Goal: Transaction & Acquisition: Purchase product/service

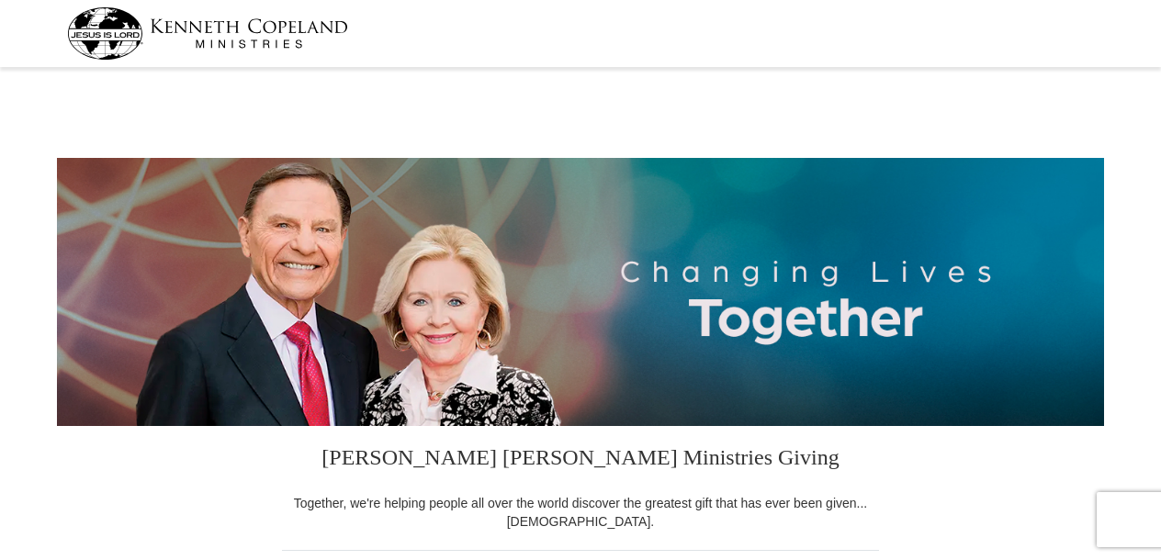
select select "AR"
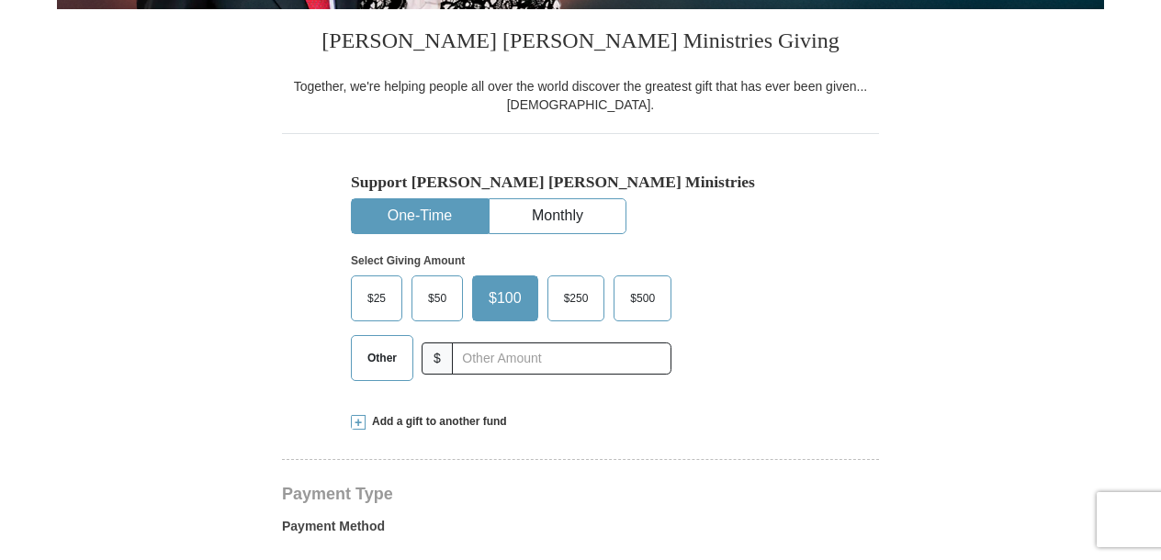
scroll to position [459, 0]
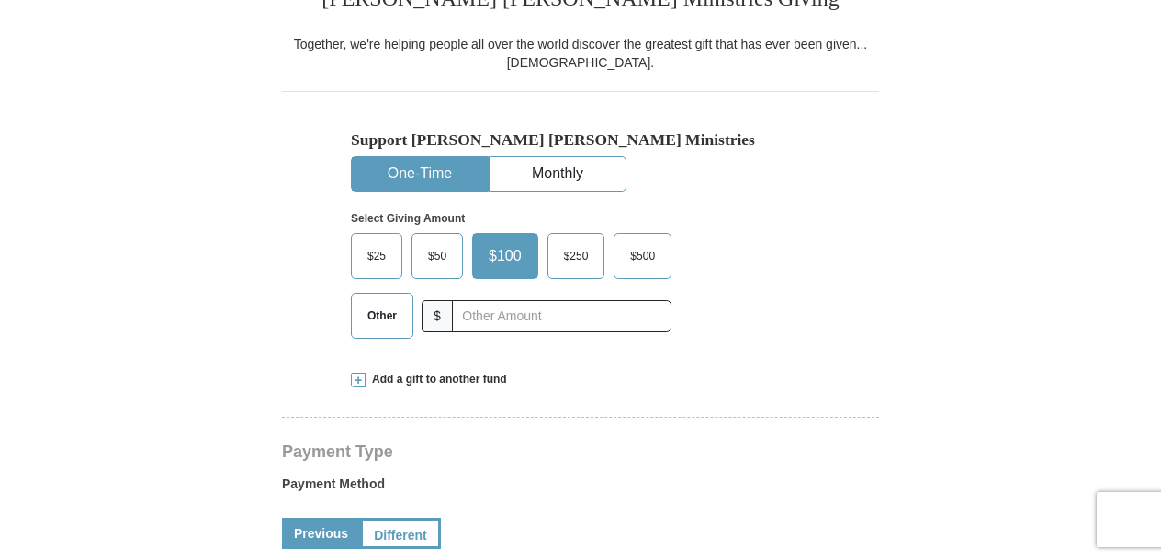
click at [364, 312] on span "Other" at bounding box center [382, 316] width 48 height 28
click at [0, 0] on input "Other" at bounding box center [0, 0] width 0 height 0
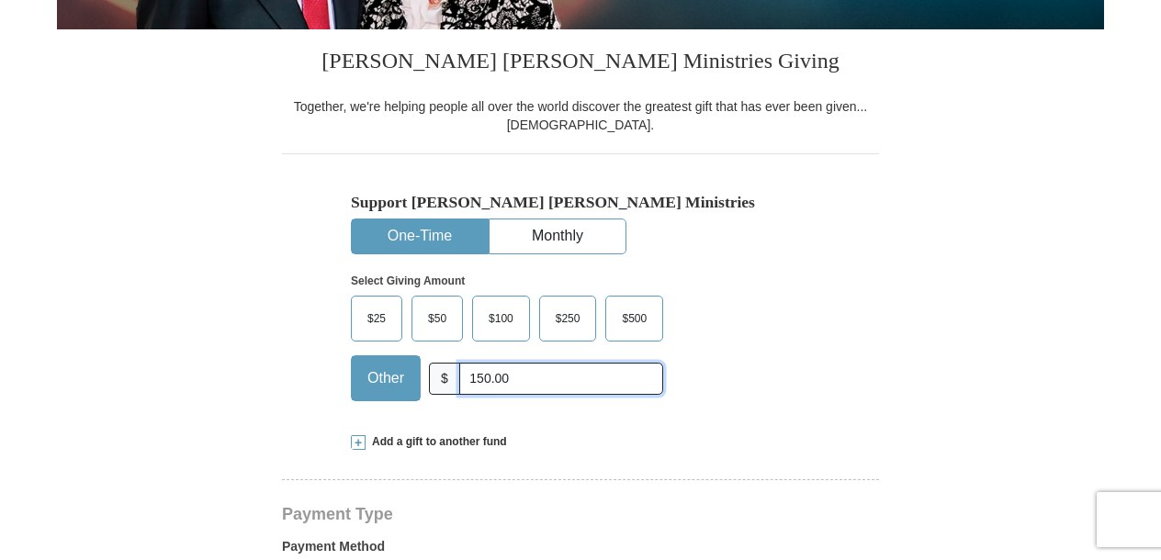
scroll to position [367, 0]
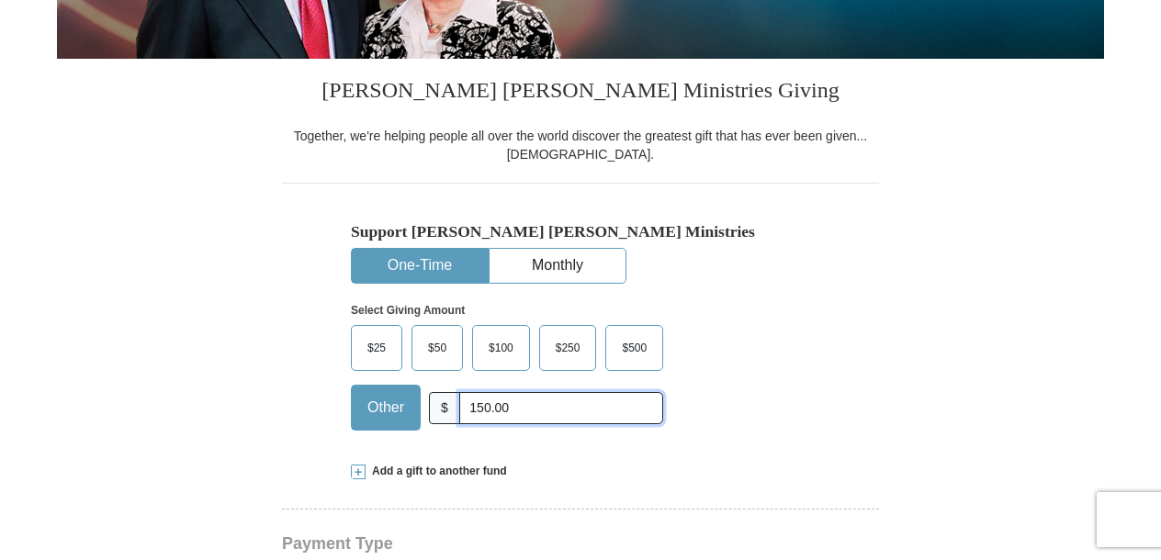
type input "150.00"
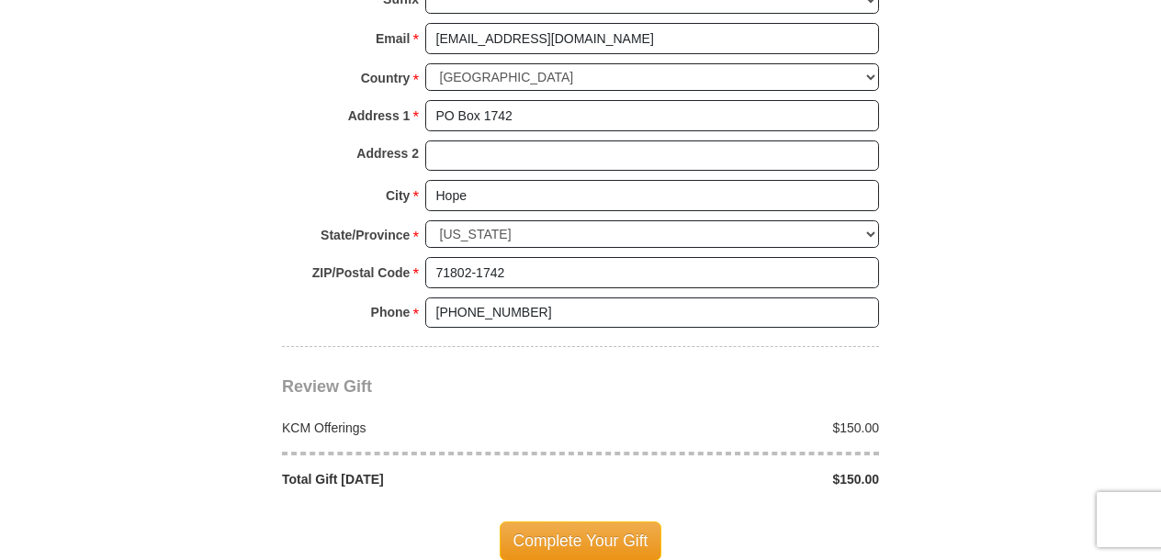
scroll to position [1469, 0]
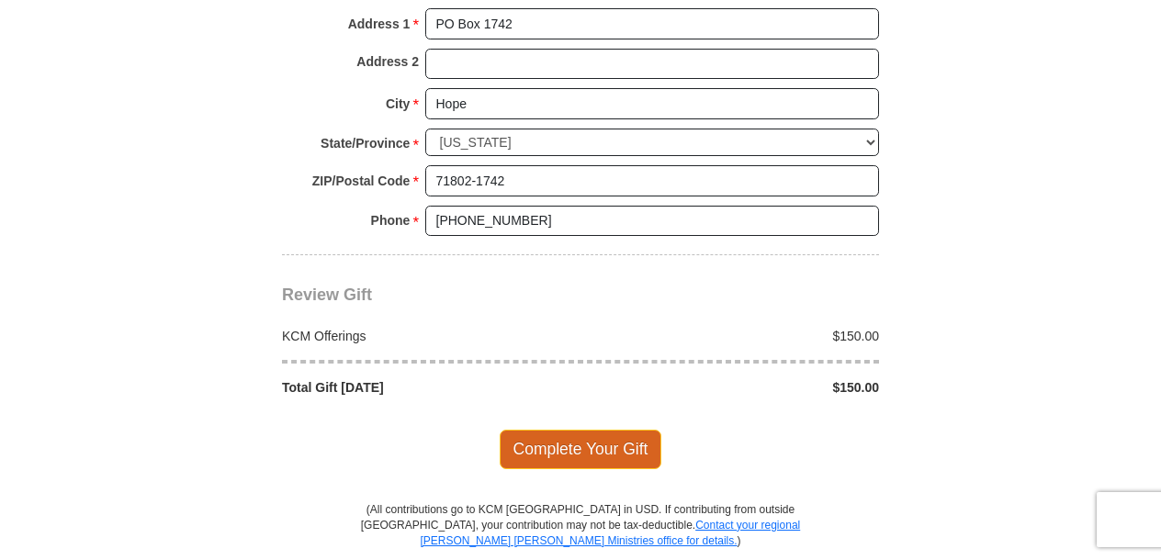
click at [634, 439] on span "Complete Your Gift" at bounding box center [581, 449] width 163 height 39
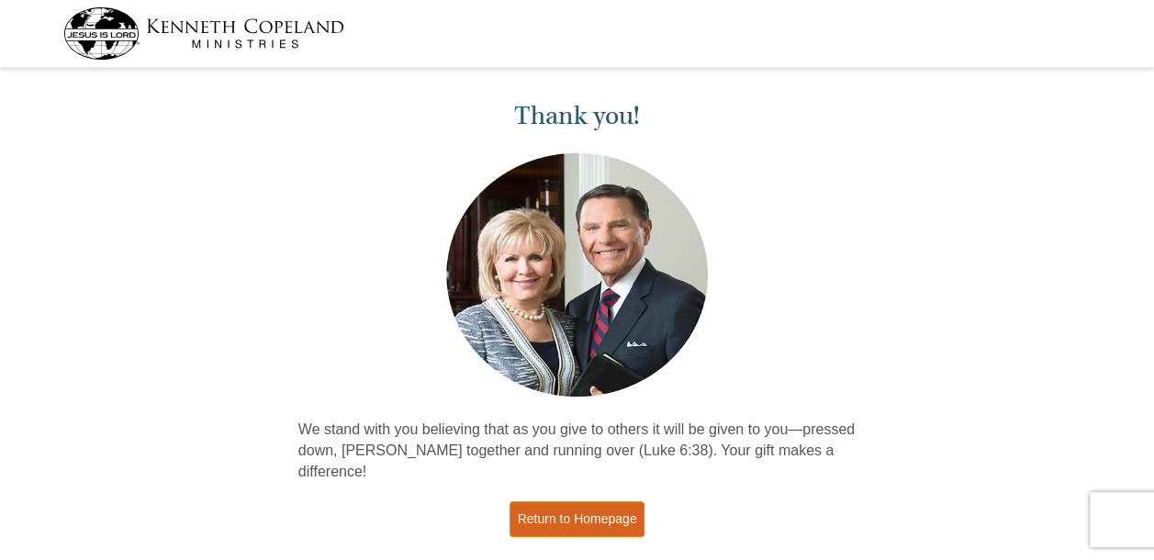
click at [569, 501] on link "Return to Homepage" at bounding box center [578, 519] width 136 height 36
